Goal: Task Accomplishment & Management: Manage account settings

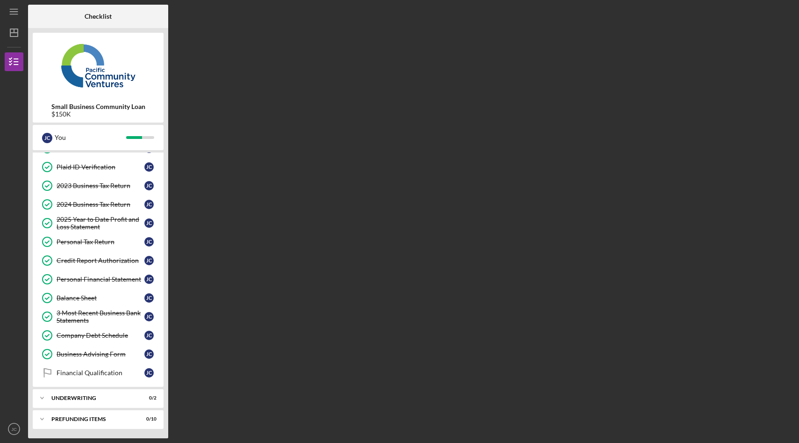
scroll to position [53, 0]
click at [137, 372] on div "Financial Qualification" at bounding box center [101, 372] width 88 height 7
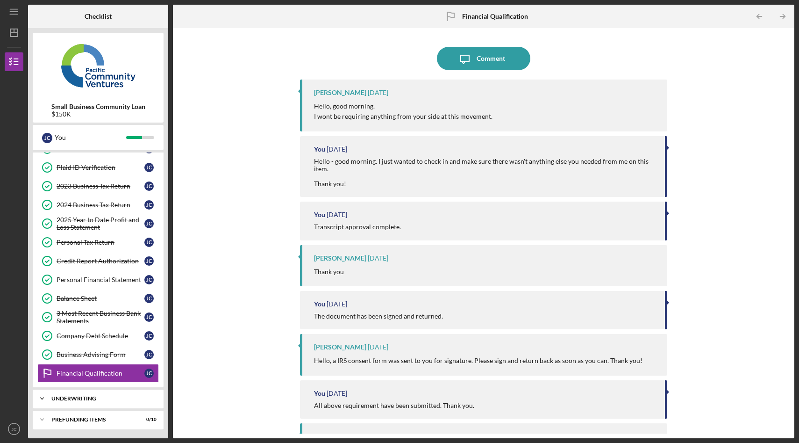
click at [124, 405] on div "Icon/Expander Underwriting 0 / 2" at bounding box center [98, 398] width 131 height 19
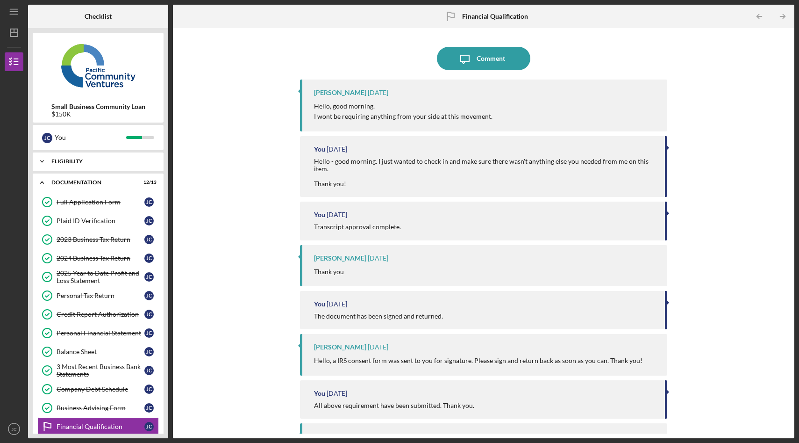
click at [114, 163] on div "Eligibility" at bounding box center [101, 161] width 101 height 6
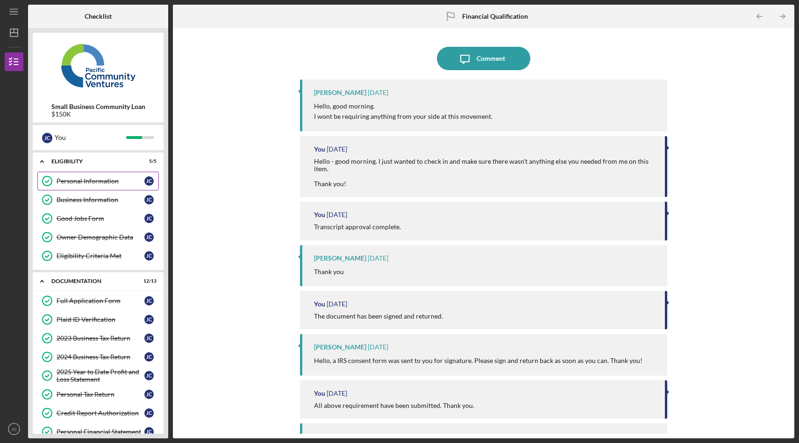
click at [103, 183] on div "Personal Information" at bounding box center [101, 180] width 88 height 7
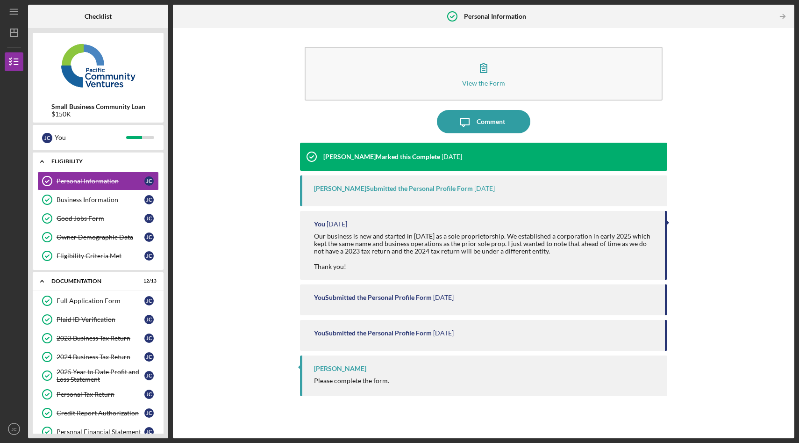
click at [90, 162] on div "Eligibility" at bounding box center [101, 161] width 101 height 6
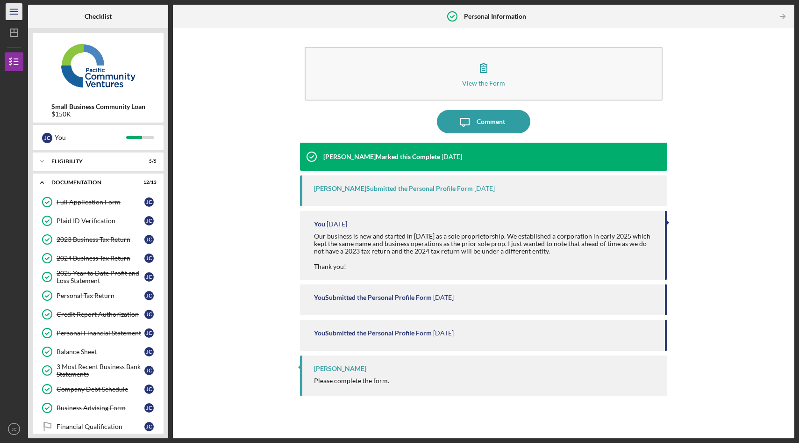
click at [6, 17] on icon "Icon/Menu" at bounding box center [14, 11] width 21 height 21
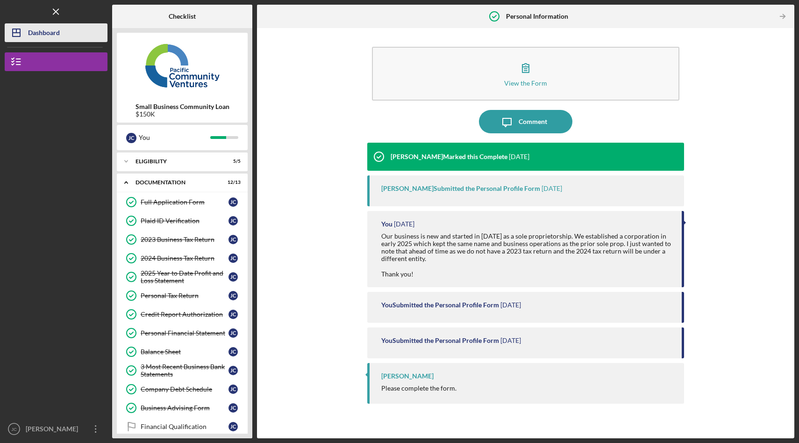
click at [43, 36] on div "Dashboard" at bounding box center [44, 33] width 32 height 21
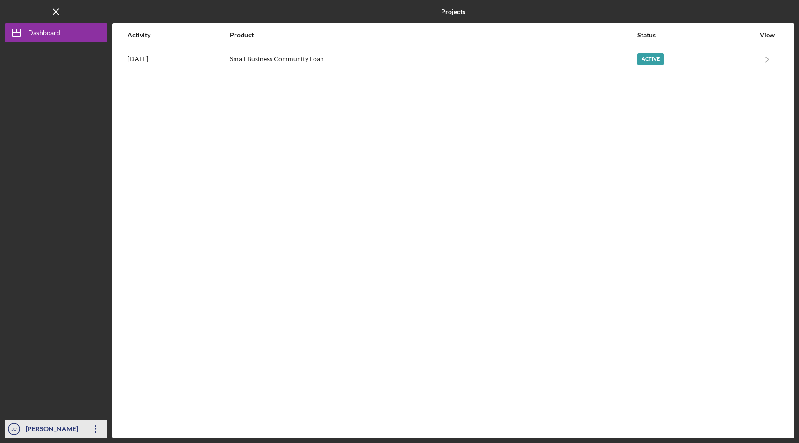
click at [95, 431] on icon "button" at bounding box center [95, 428] width 1 height 7
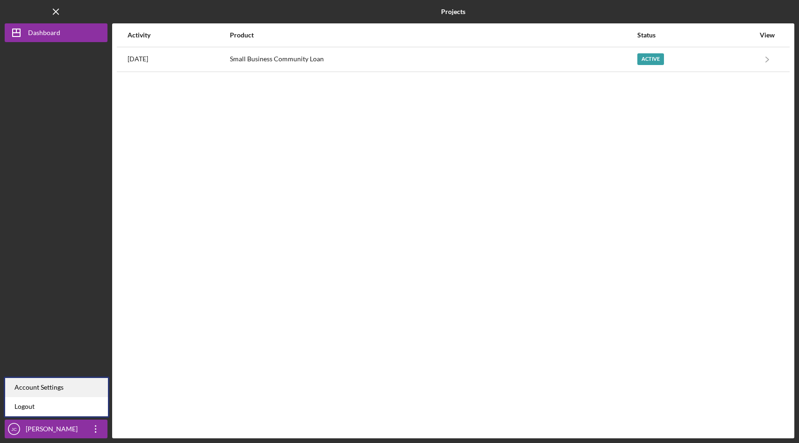
click at [73, 383] on div "Account Settings" at bounding box center [56, 387] width 103 height 19
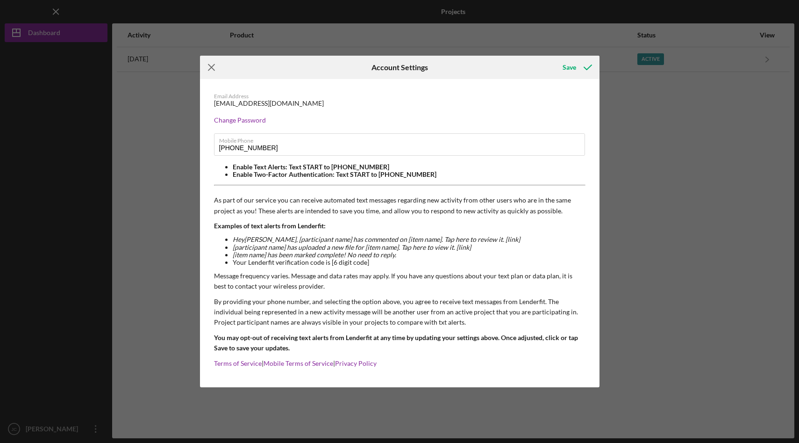
click at [209, 70] on icon "Icon/Menu Close" at bounding box center [211, 67] width 23 height 23
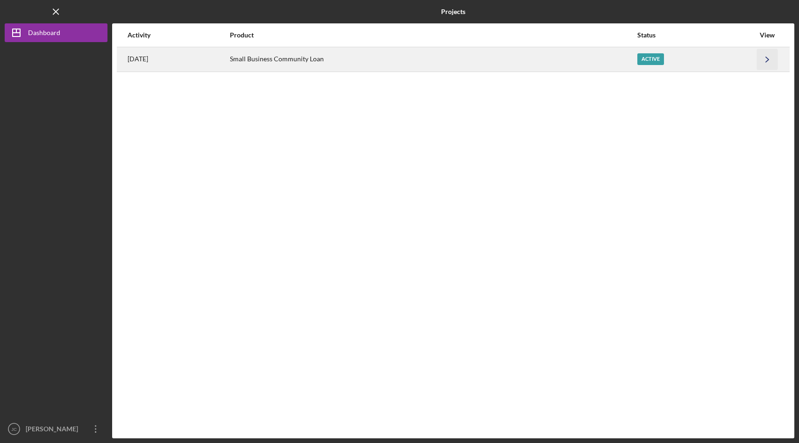
click at [768, 56] on icon "Icon/Navigate" at bounding box center [767, 59] width 21 height 21
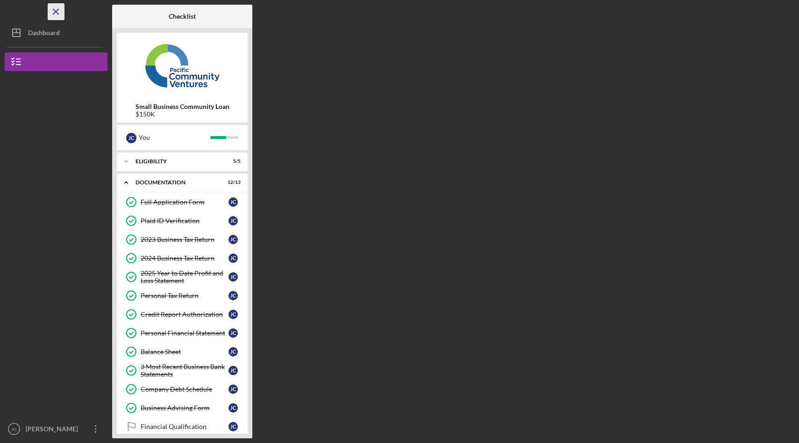
click at [57, 13] on line "button" at bounding box center [55, 11] width 5 height 5
